Goal: Check status: Check status

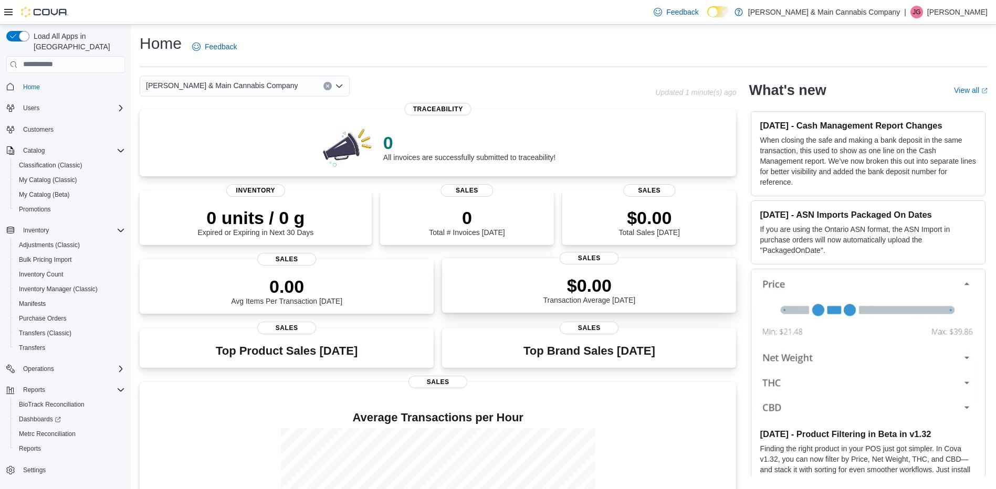
click at [616, 278] on p "$0.00" at bounding box center [590, 285] width 92 height 21
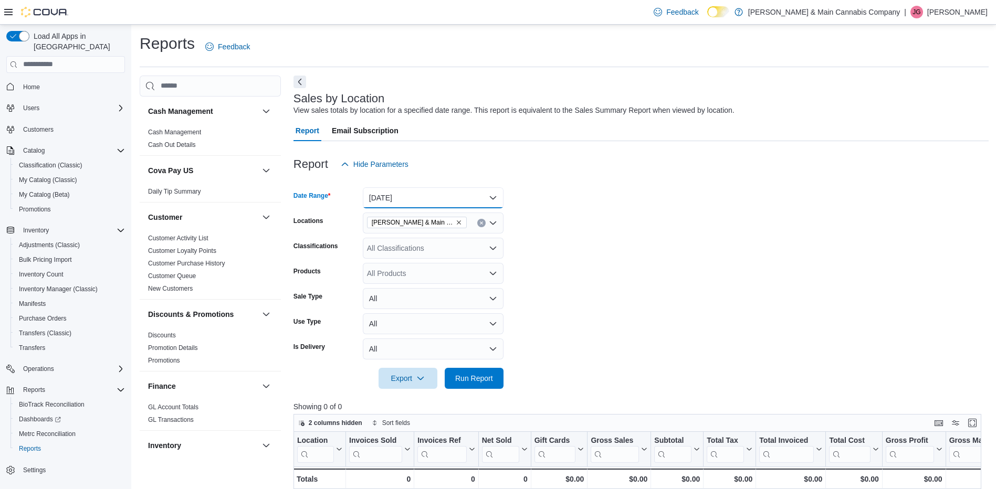
click at [493, 202] on button "[DATE]" at bounding box center [433, 197] width 141 height 21
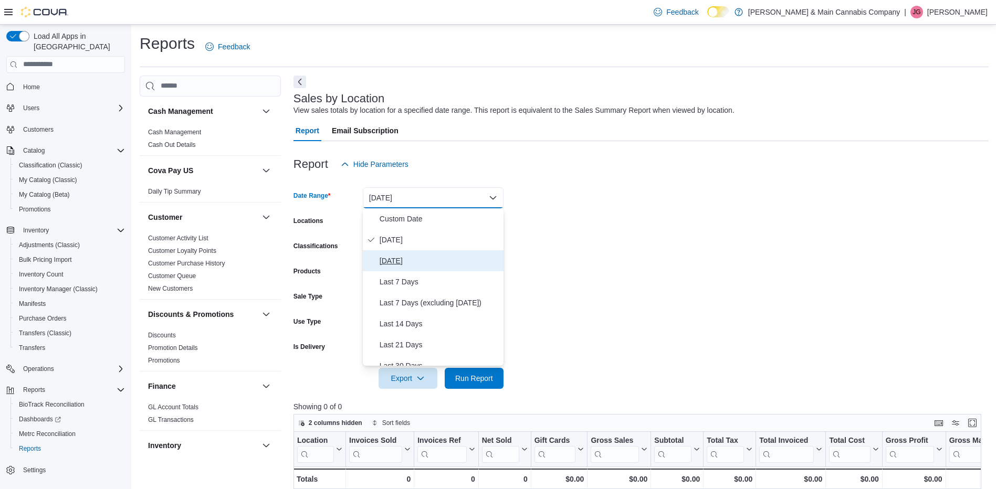
click at [411, 265] on span "[DATE]" at bounding box center [440, 261] width 120 height 13
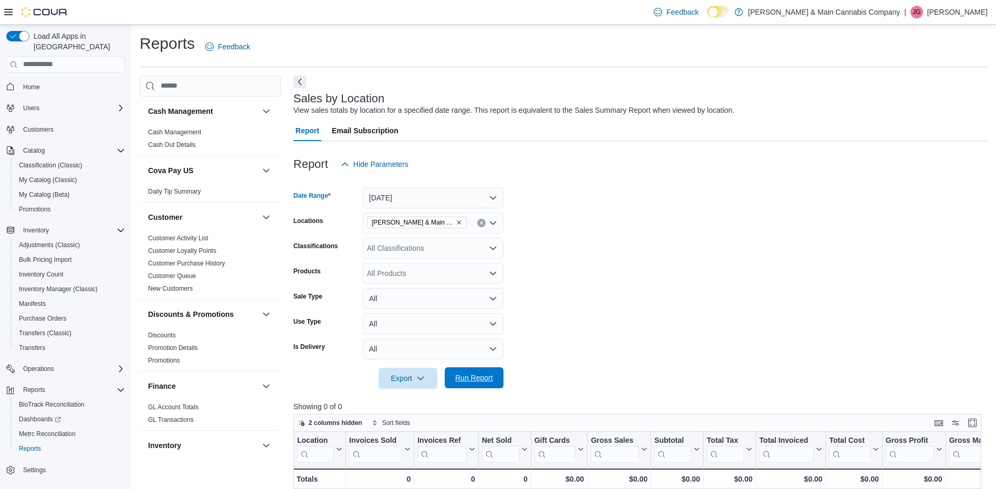
click at [478, 379] on span "Run Report" at bounding box center [474, 378] width 38 height 11
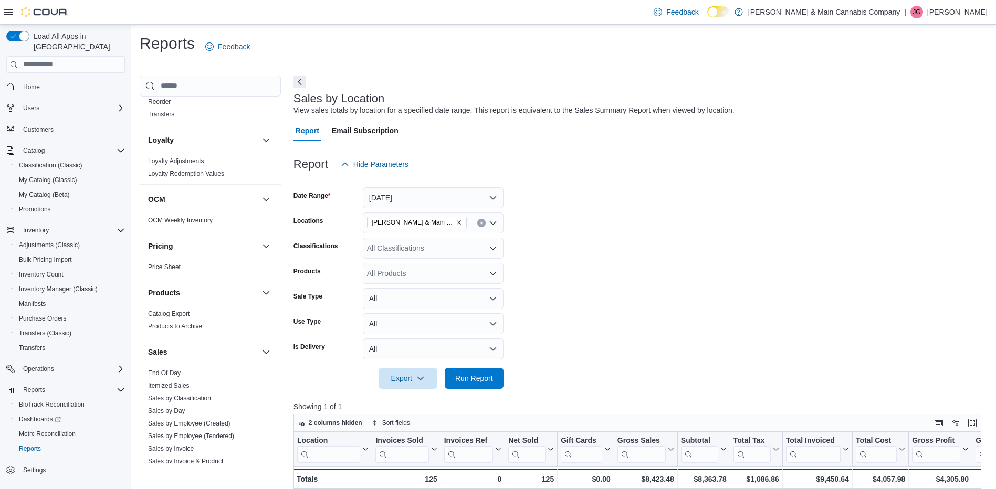
scroll to position [493, 0]
click at [179, 372] on link "End Of Day" at bounding box center [164, 371] width 33 height 7
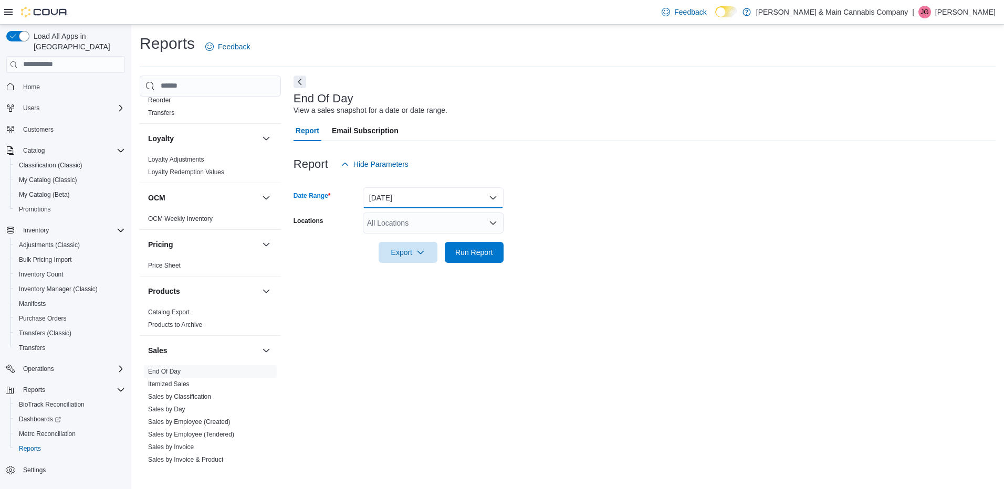
click at [444, 193] on button "[DATE]" at bounding box center [433, 197] width 141 height 21
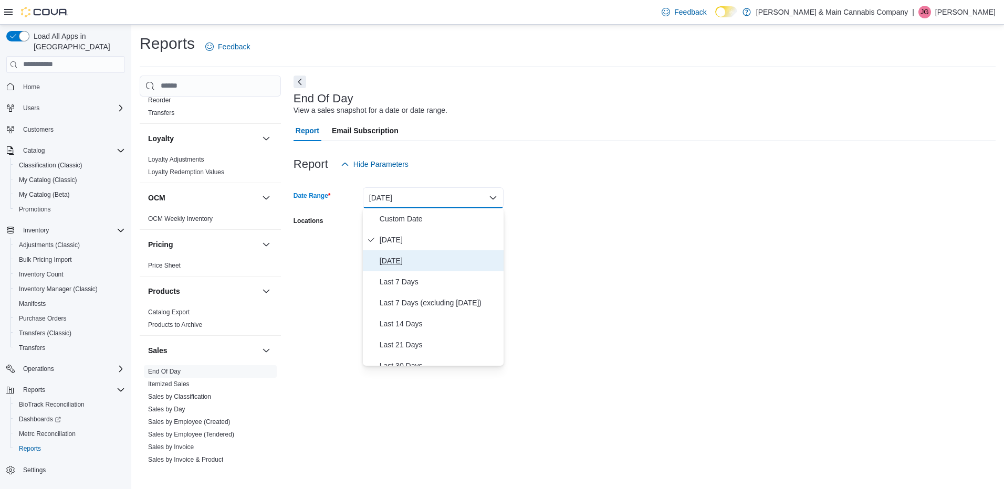
click at [406, 259] on span "[DATE]" at bounding box center [440, 261] width 120 height 13
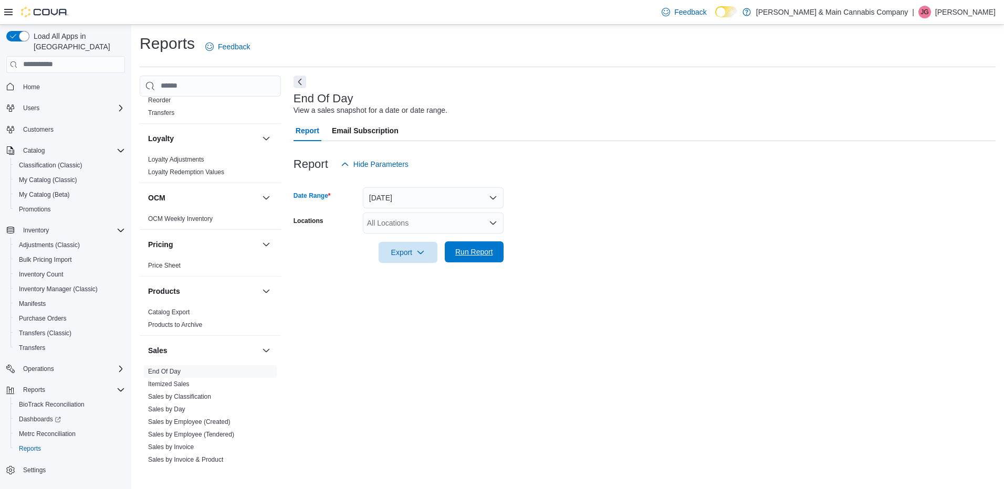
click at [472, 251] on span "Run Report" at bounding box center [474, 252] width 38 height 11
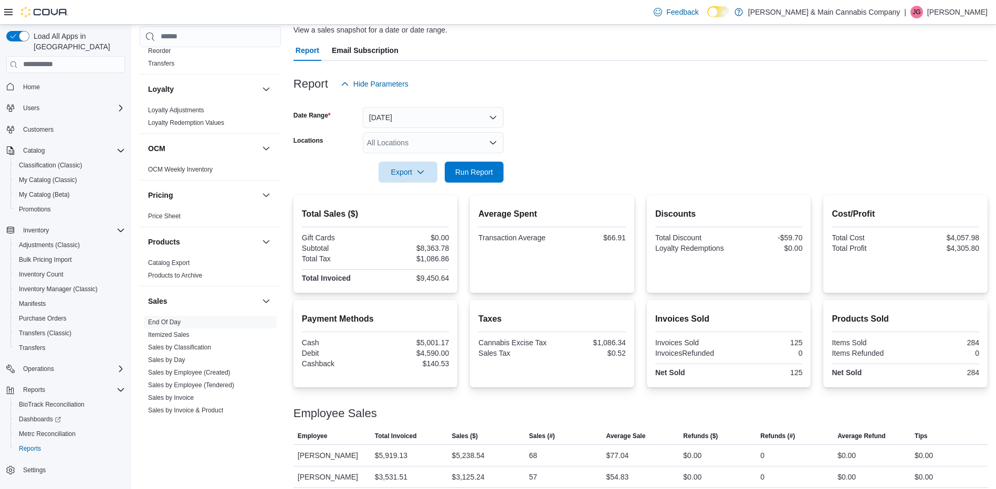
scroll to position [88, 0]
